Goal: Information Seeking & Learning: Learn about a topic

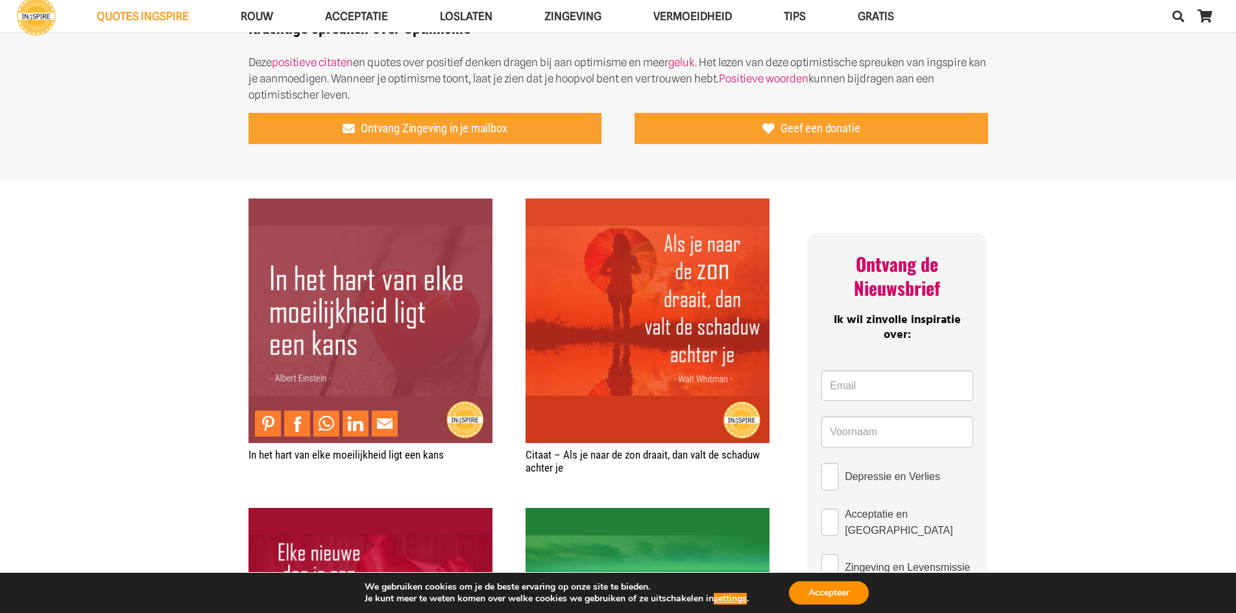
scroll to position [389, 0]
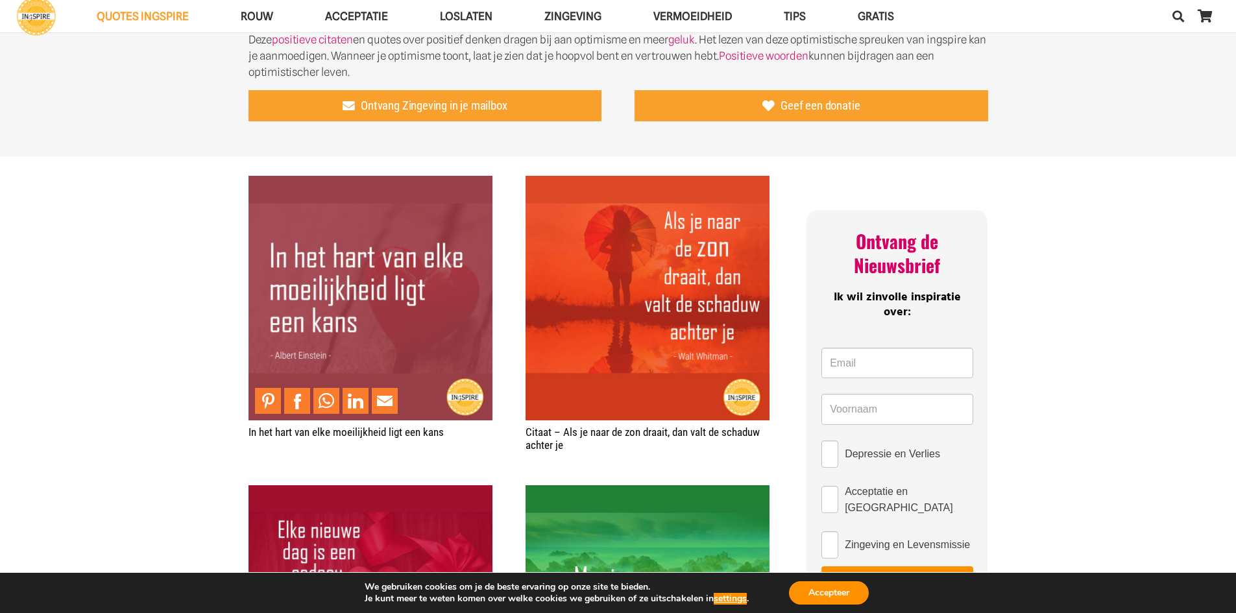
click at [328, 294] on img "In het hart van elke moeilijkheid ligt een kans" at bounding box center [370, 298] width 244 height 244
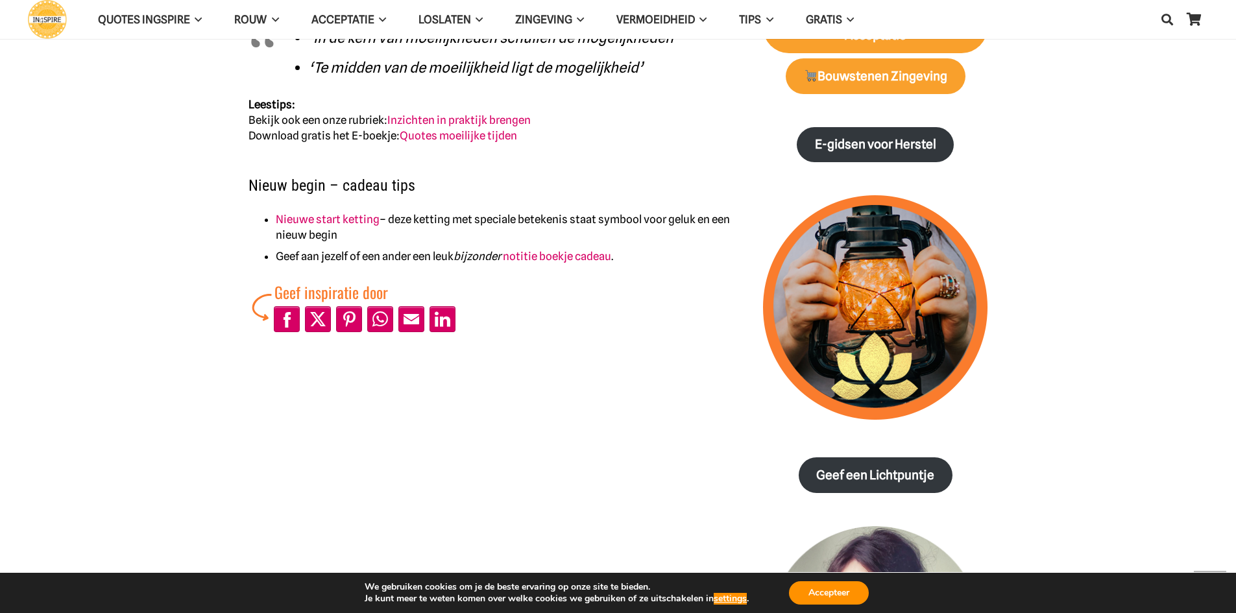
scroll to position [649, 0]
